Goal: Transaction & Acquisition: Download file/media

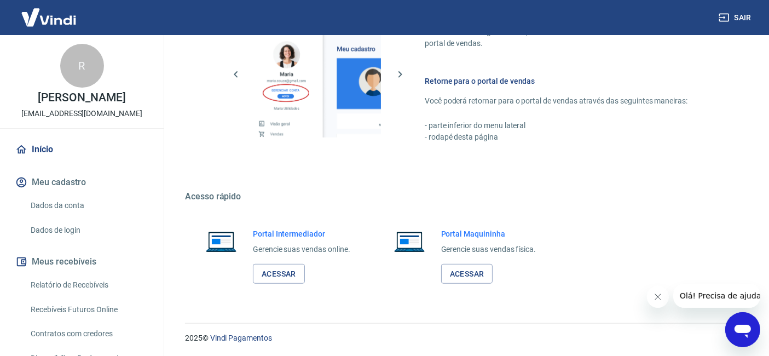
click at [296, 272] on link "Acessar" at bounding box center [279, 274] width 52 height 20
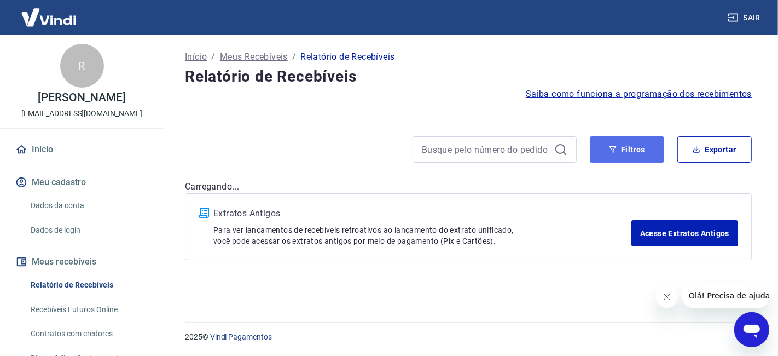
click at [619, 155] on button "Filtros" at bounding box center [627, 149] width 74 height 26
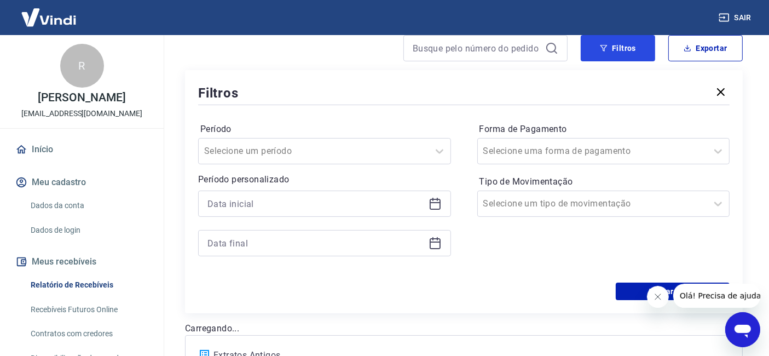
scroll to position [121, 0]
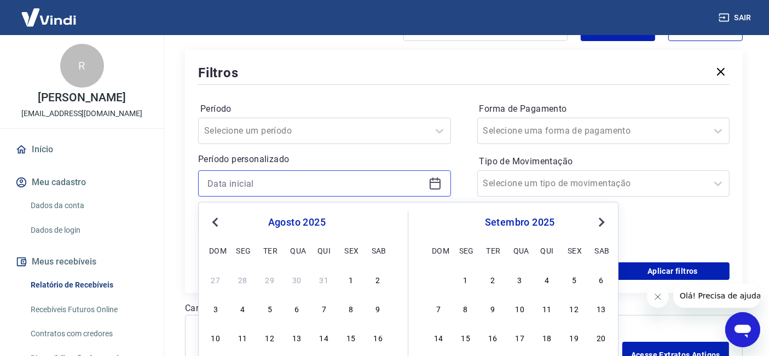
click at [367, 182] on input at bounding box center [315, 183] width 217 height 16
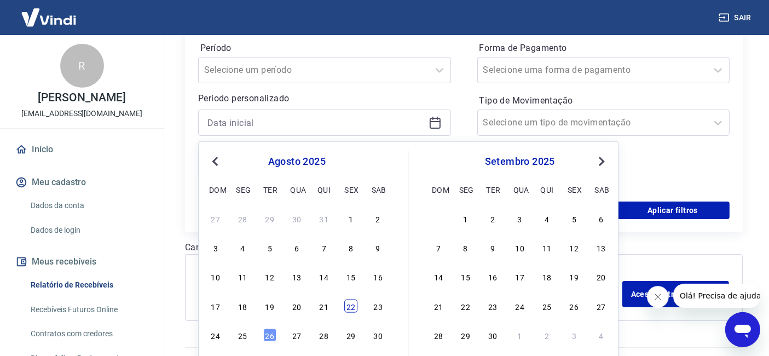
click at [347, 307] on div "22" at bounding box center [350, 305] width 13 height 13
type input "22/08/2025"
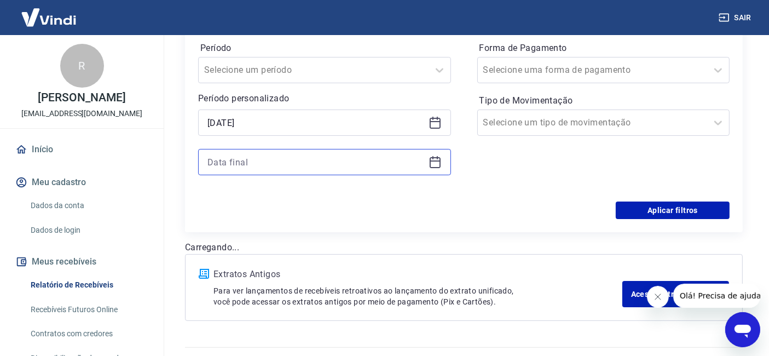
click at [302, 155] on input at bounding box center [315, 162] width 217 height 16
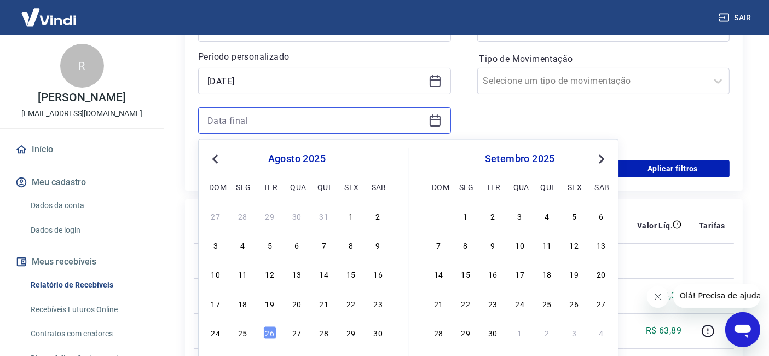
scroll to position [243, 0]
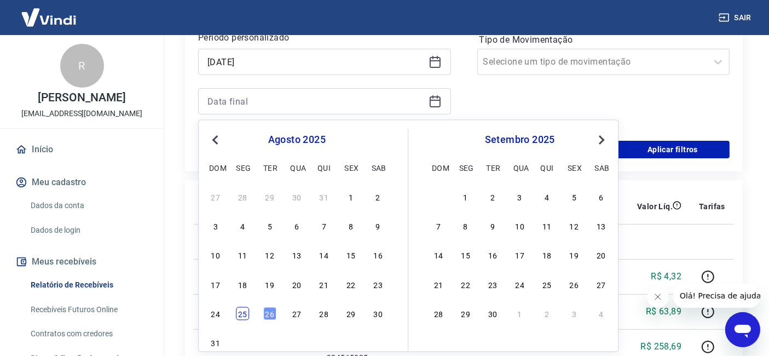
click at [245, 314] on div "25" at bounding box center [242, 313] width 13 height 13
type input "25/08/2025"
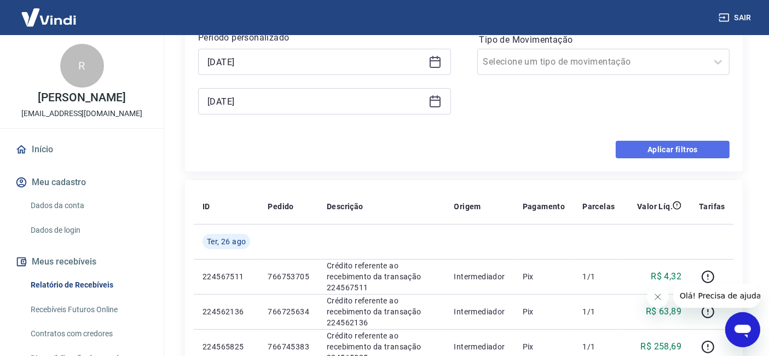
click at [699, 147] on button "Aplicar filtros" at bounding box center [673, 150] width 114 height 18
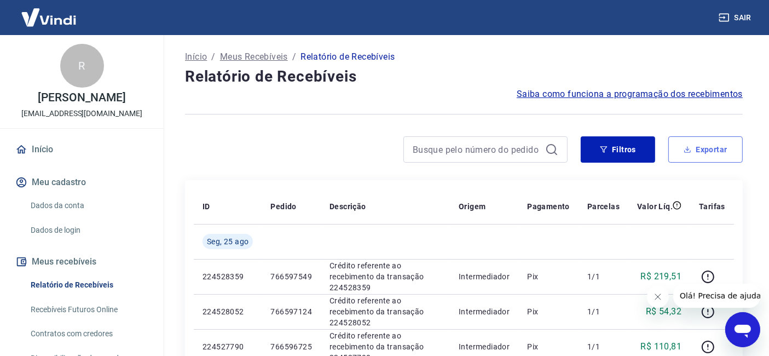
click at [725, 152] on button "Exportar" at bounding box center [705, 149] width 74 height 26
type input "22/08/2025"
type input "25/08/2025"
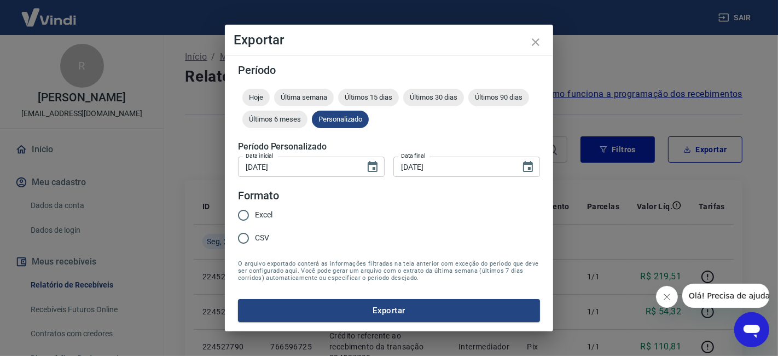
click at [264, 217] on span "Excel" at bounding box center [264, 214] width 18 height 11
click at [255, 217] on input "Excel" at bounding box center [243, 215] width 23 height 23
radio input "true"
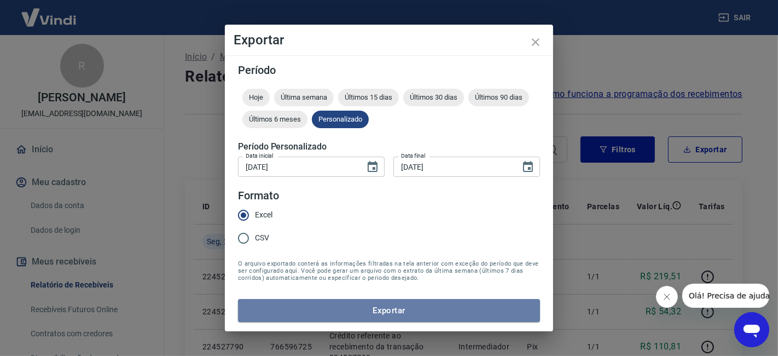
click at [439, 302] on button "Exportar" at bounding box center [389, 310] width 302 height 23
